Goal: Transaction & Acquisition: Purchase product/service

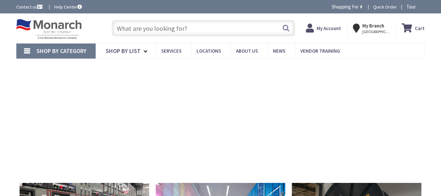
type input "[GEOGRAPHIC_DATA], [GEOGRAPHIC_DATA]"
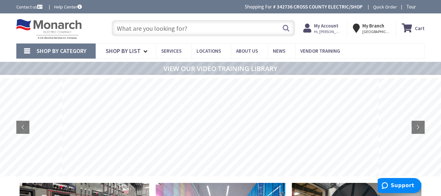
click at [139, 28] on input "text" at bounding box center [203, 28] width 183 height 16
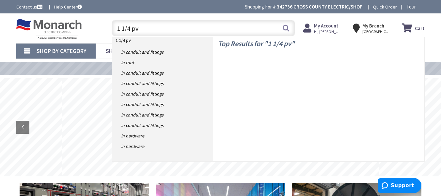
type input "1 1/4 pvc"
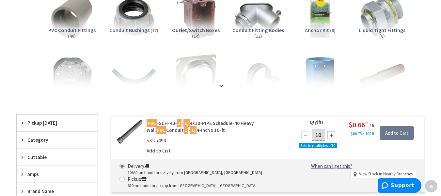
scroll to position [66, 0]
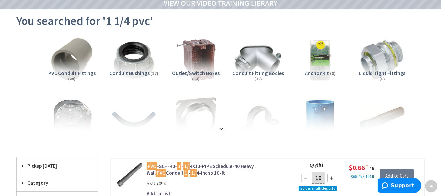
click at [264, 72] on span "Conduit Fitting Bodies" at bounding box center [258, 73] width 52 height 7
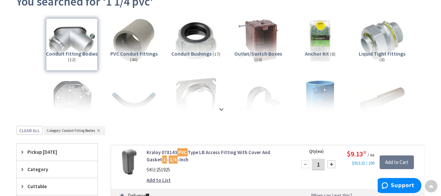
scroll to position [81, 0]
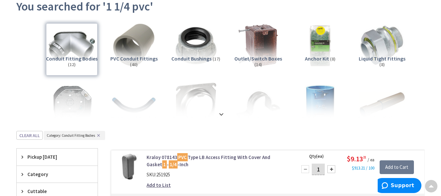
click at [132, 64] on span "(40)" at bounding box center [134, 64] width 8 height 6
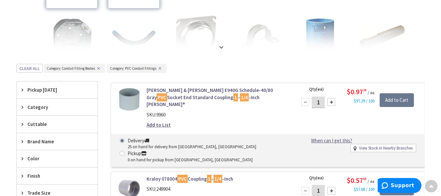
scroll to position [0, 0]
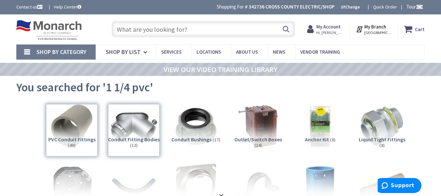
click at [152, 31] on input "text" at bounding box center [203, 29] width 183 height 16
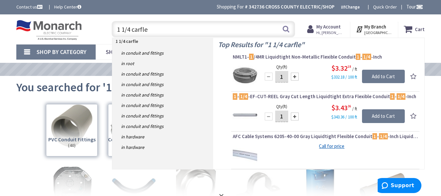
type input "1 1/4 carflex"
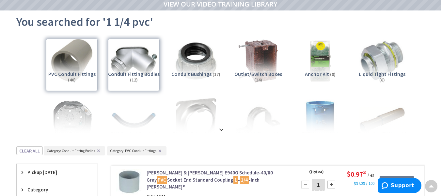
scroll to position [29, 0]
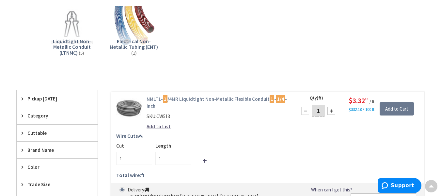
scroll to position [99, 0]
